Goal: Navigation & Orientation: Find specific page/section

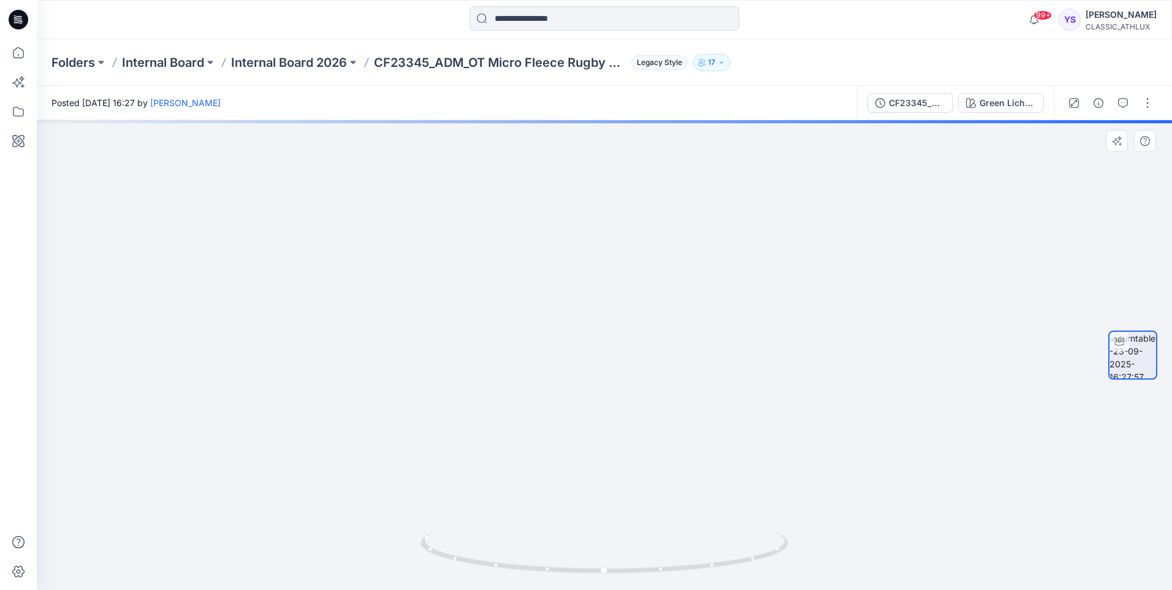
drag, startPoint x: 633, startPoint y: 218, endPoint x: 634, endPoint y: 277, distance: 58.9
click at [634, 277] on img at bounding box center [604, 299] width 357 height 581
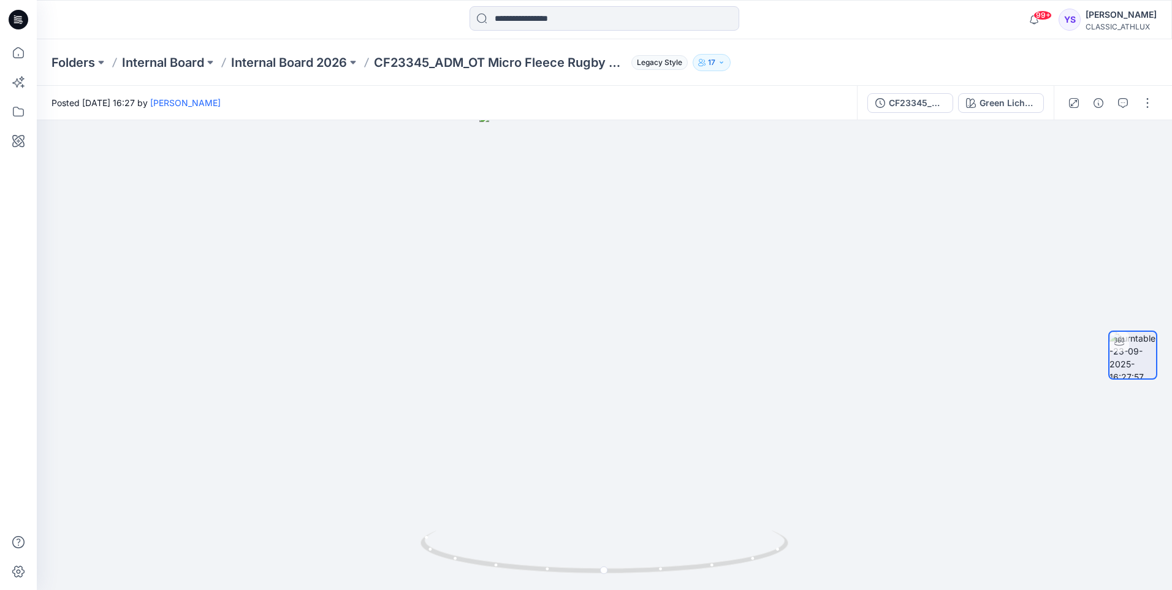
click at [22, 20] on icon at bounding box center [19, 19] width 20 height 39
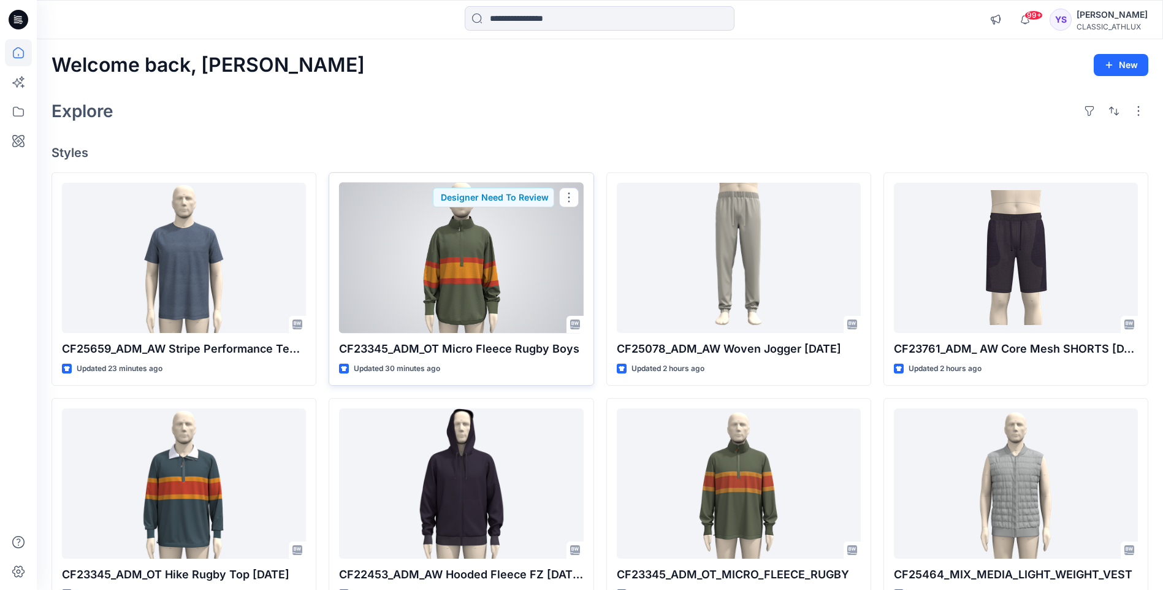
click at [458, 262] on div at bounding box center [461, 258] width 244 height 150
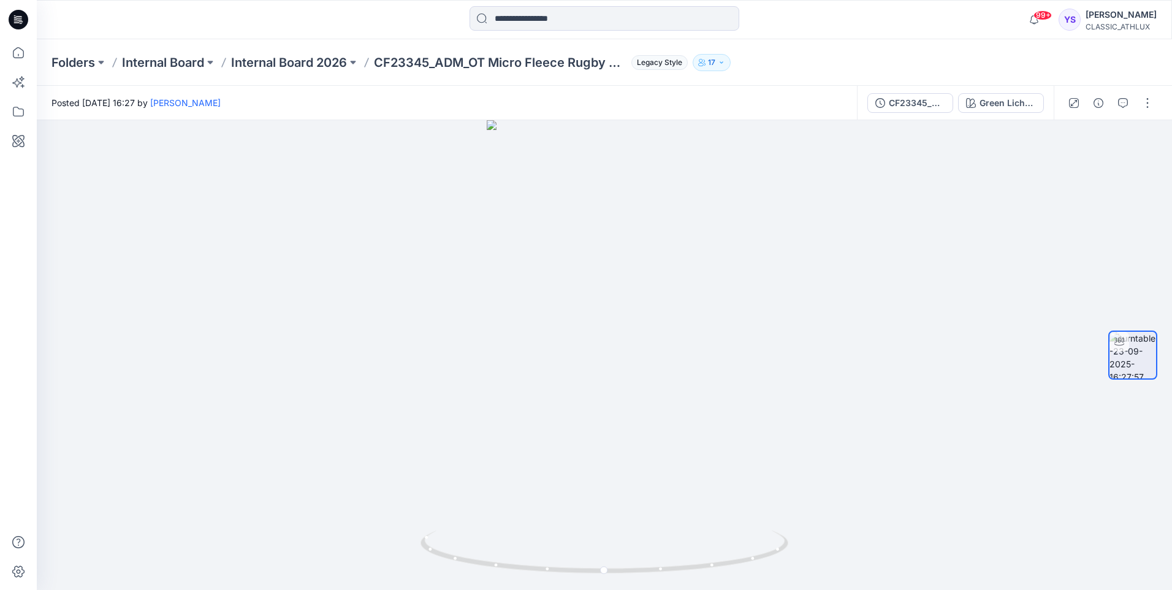
click at [14, 17] on icon at bounding box center [19, 19] width 20 height 39
